Goal: Find specific page/section: Find specific page/section

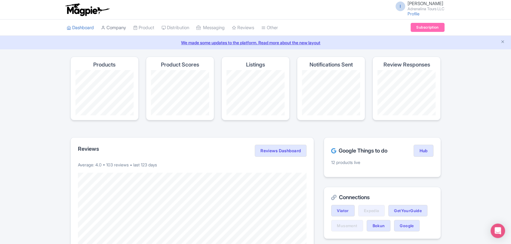
click at [121, 25] on link "Company" at bounding box center [113, 28] width 25 height 17
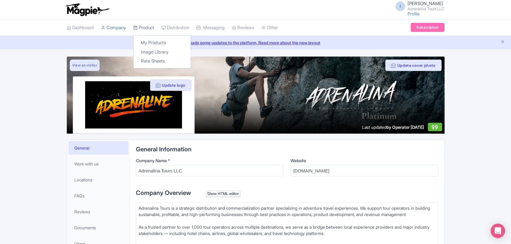
click at [137, 28] on icon at bounding box center [135, 28] width 4 height 4
